Goal: Task Accomplishment & Management: Use online tool/utility

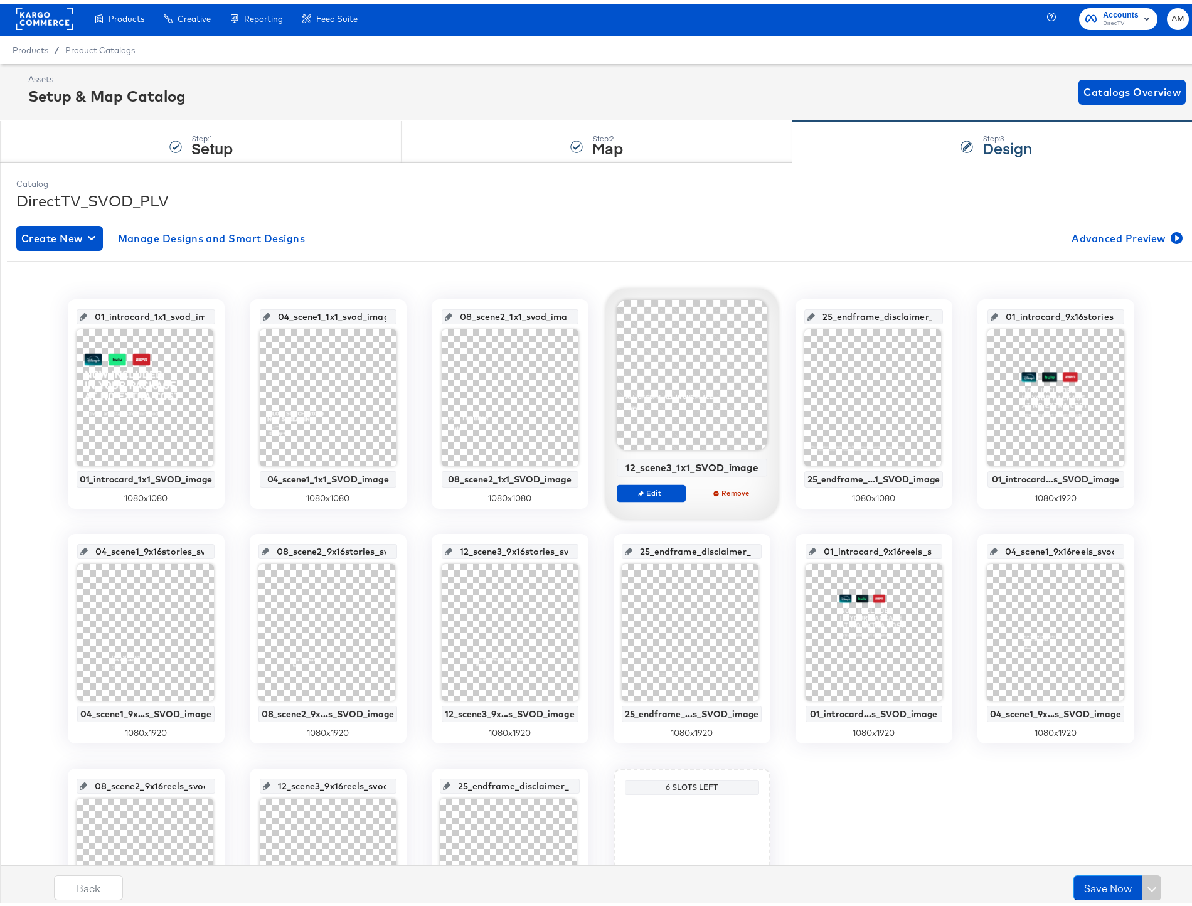
scroll to position [3, 0]
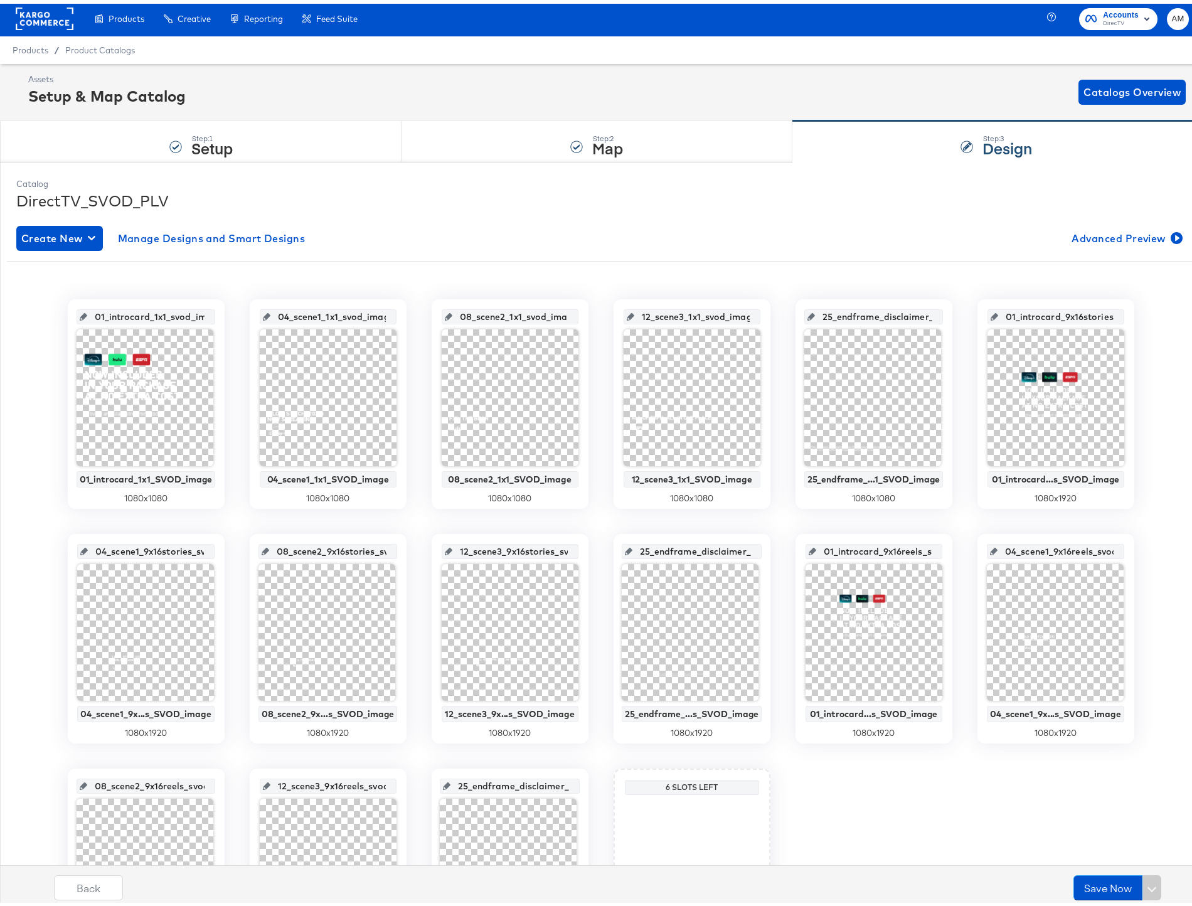
click at [0, 0] on div "Generate dynamic product videos in bulk using your catalog data and After Effec…" at bounding box center [0, 0] width 0 height 0
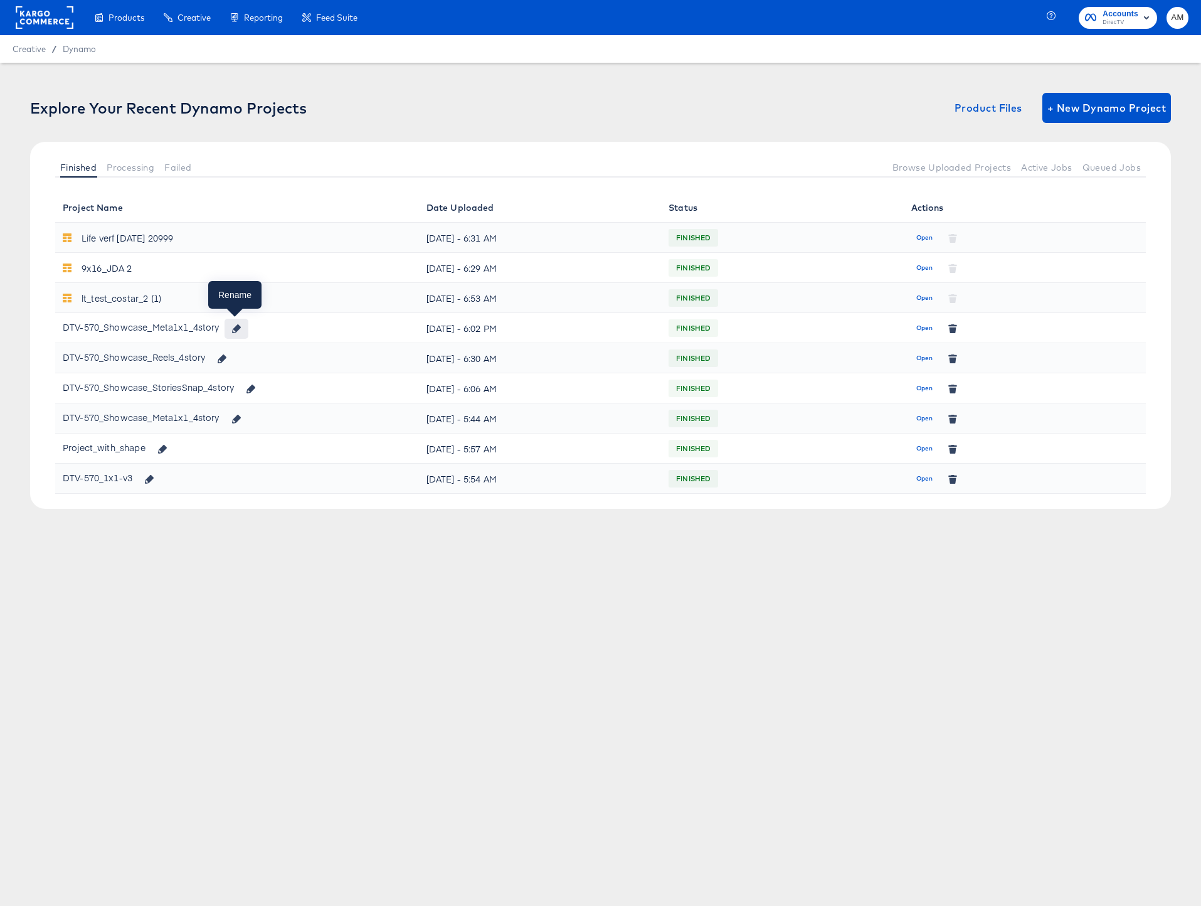
click at [235, 329] on icon "button" at bounding box center [236, 328] width 9 height 9
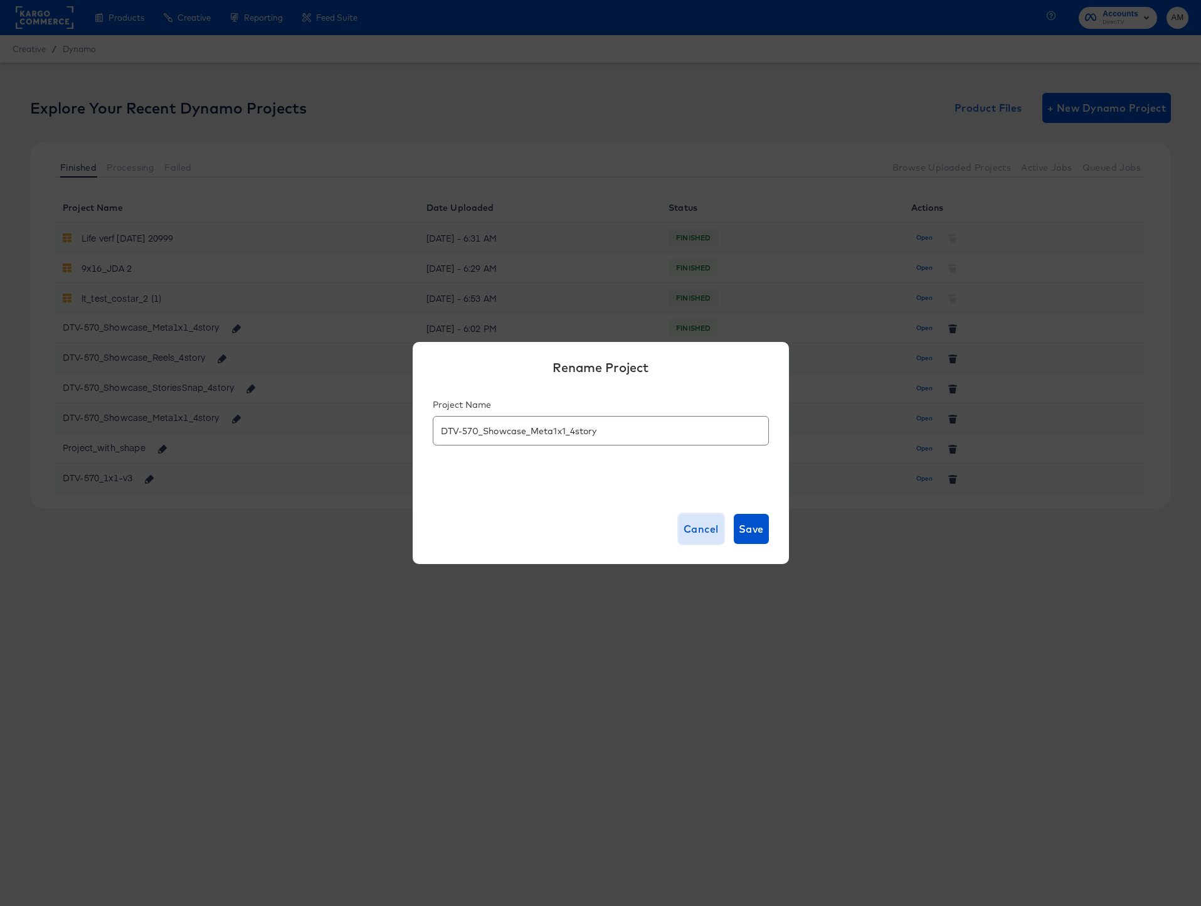
click at [684, 527] on span "Cancel" at bounding box center [701, 529] width 35 height 18
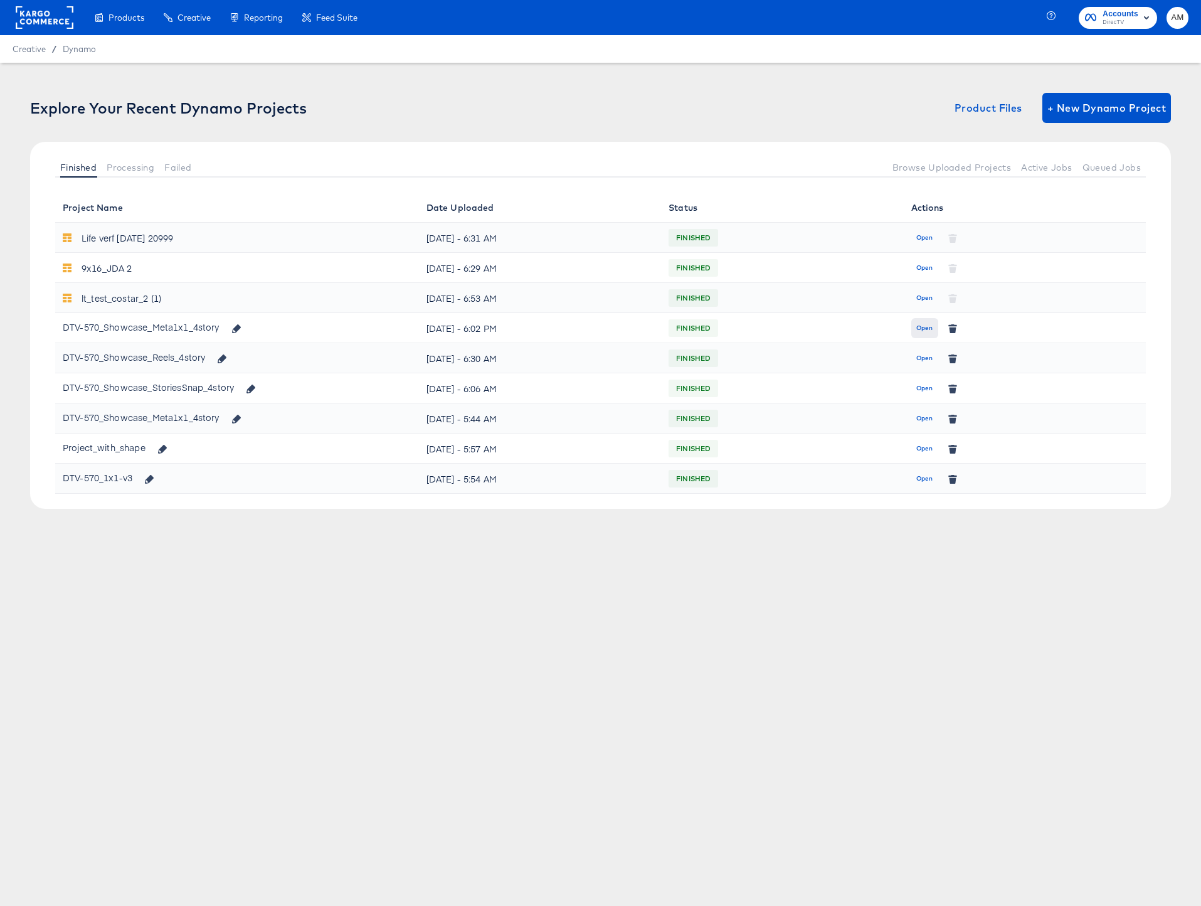
click at [927, 329] on span "Open" at bounding box center [924, 327] width 17 height 11
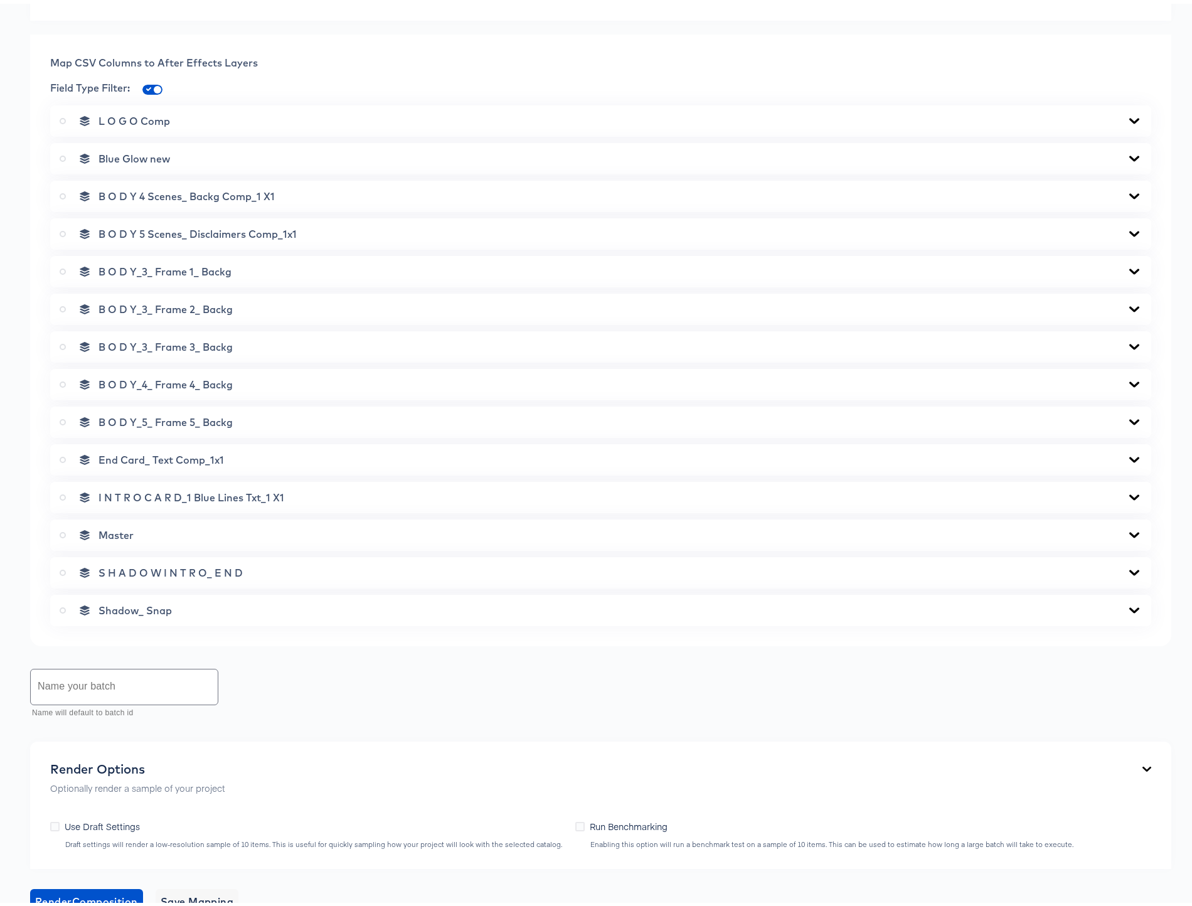
scroll to position [640, 0]
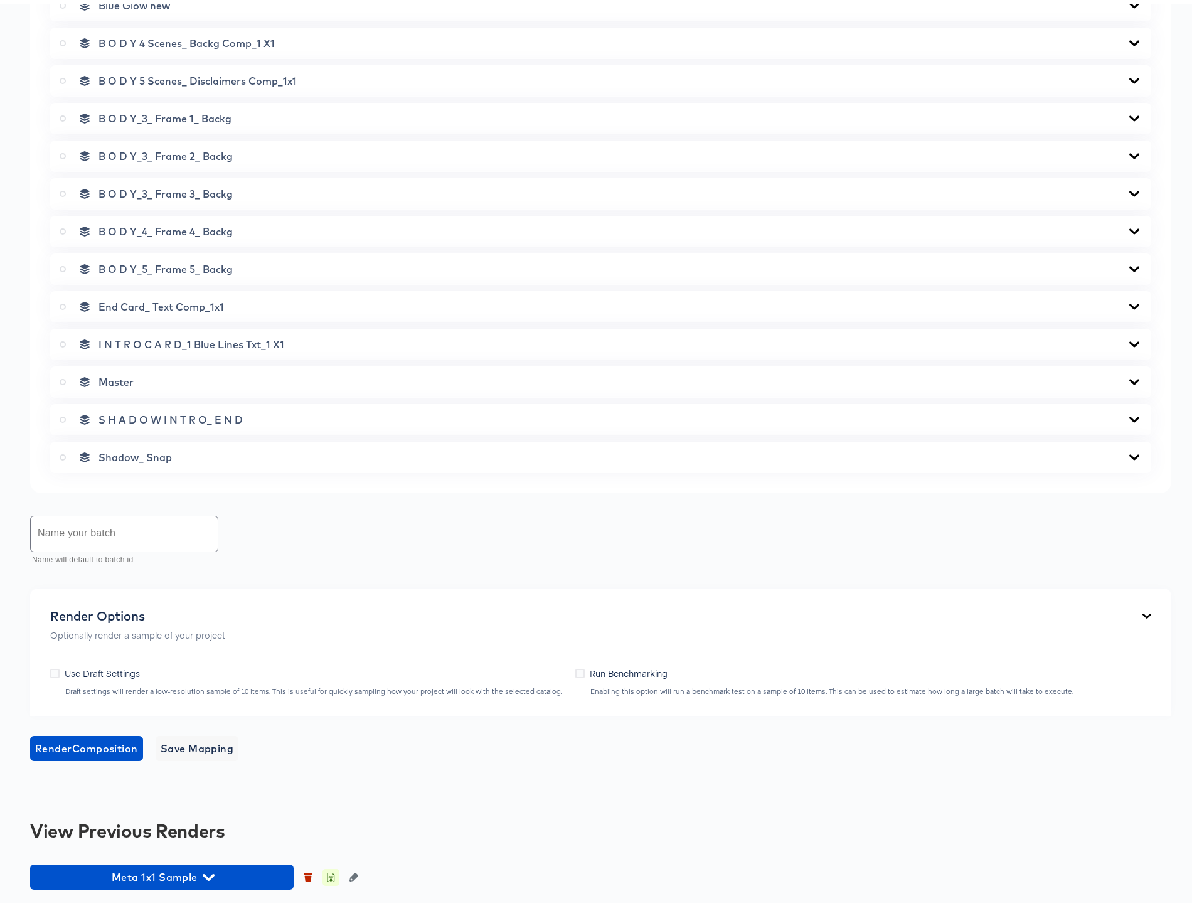
click at [331, 875] on icon "button" at bounding box center [331, 875] width 4 height 6
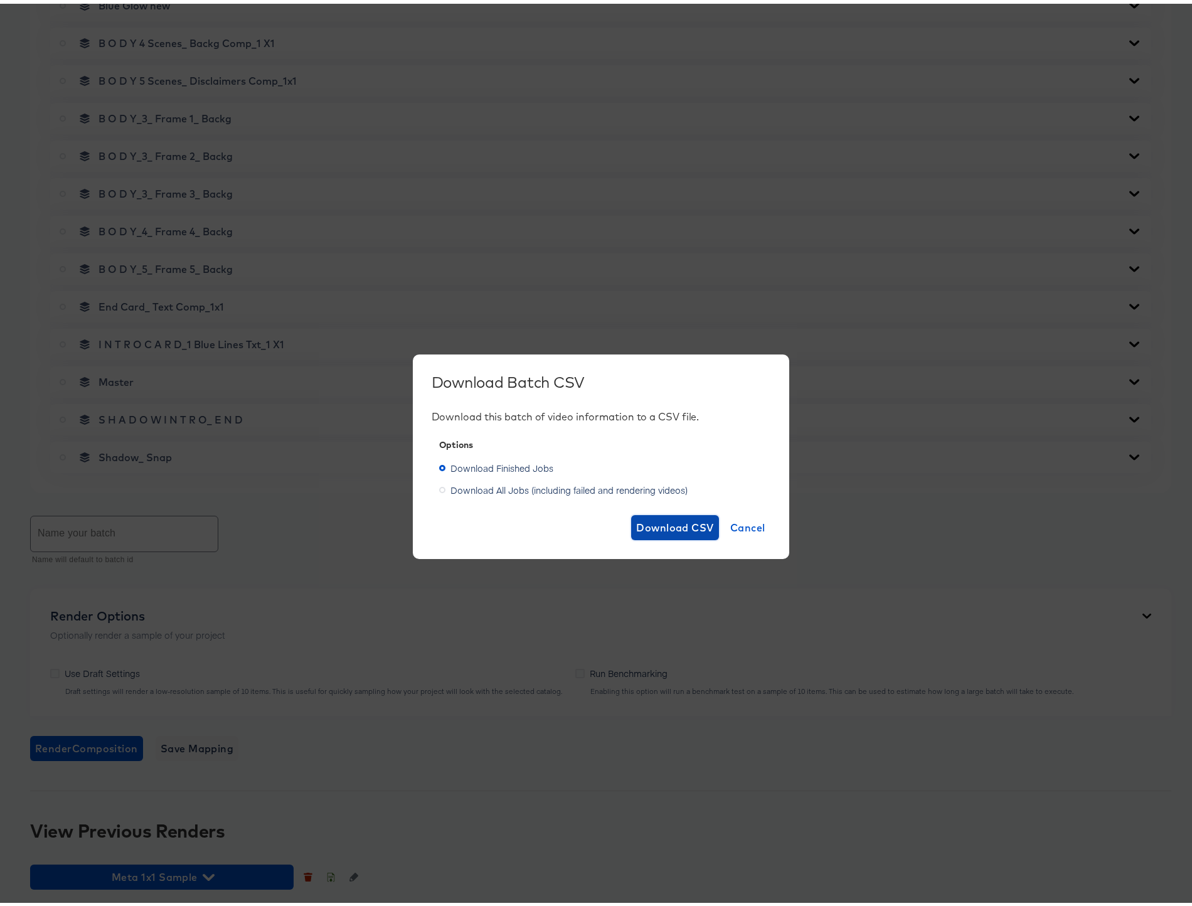
click at [682, 523] on span "Download CSV" at bounding box center [675, 524] width 78 height 18
